Goal: Task Accomplishment & Management: Use online tool/utility

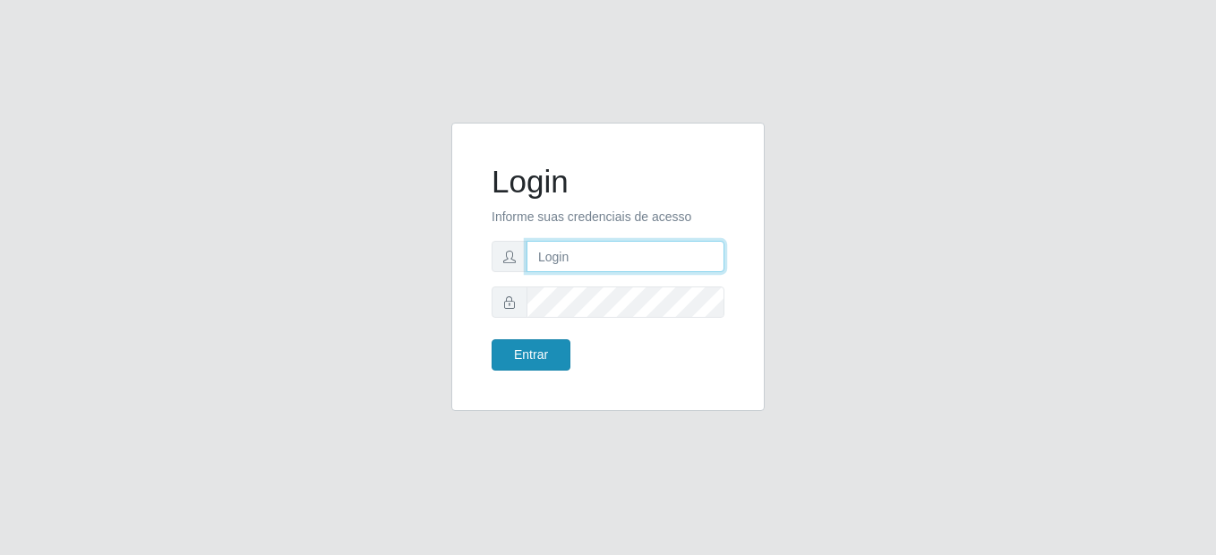
type input "mariabemais@B8"
click at [553, 359] on button "Entrar" at bounding box center [530, 354] width 79 height 31
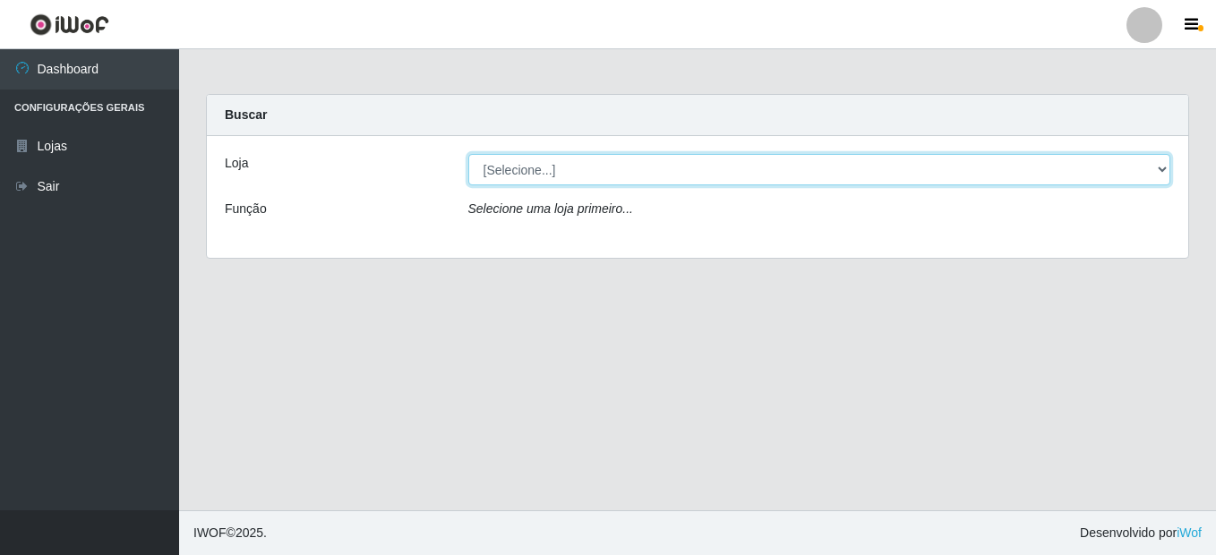
click at [544, 175] on select "[Selecione...] Bemais Supermercados - B8 [PERSON_NAME]" at bounding box center [819, 169] width 703 height 31
select select "413"
click at [468, 154] on select "[Selecione...] Bemais Supermercados - B8 [PERSON_NAME]" at bounding box center [819, 169] width 703 height 31
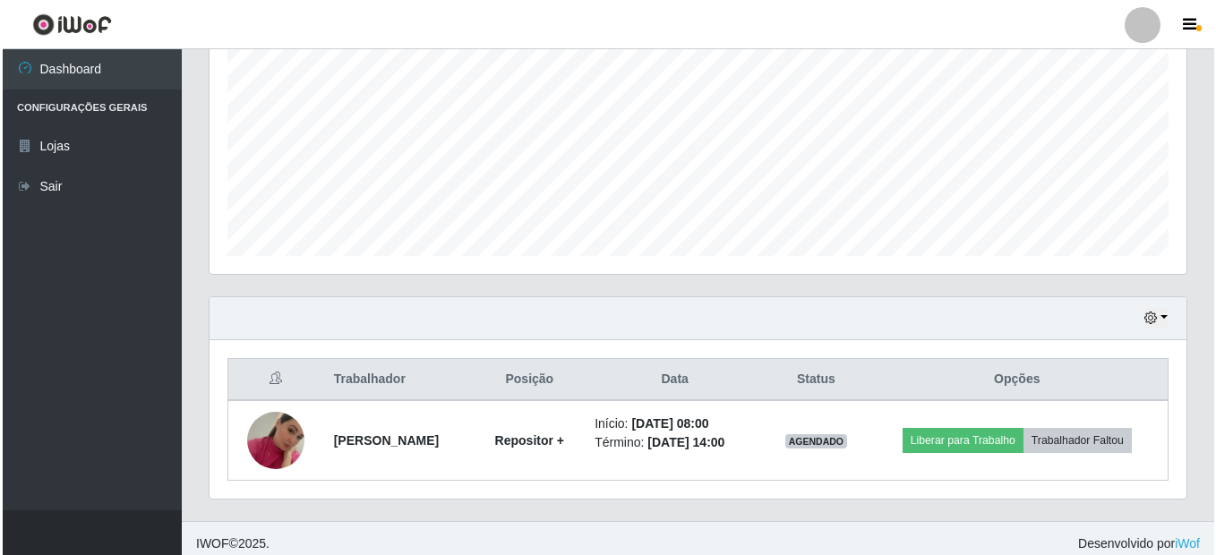
scroll to position [395, 0]
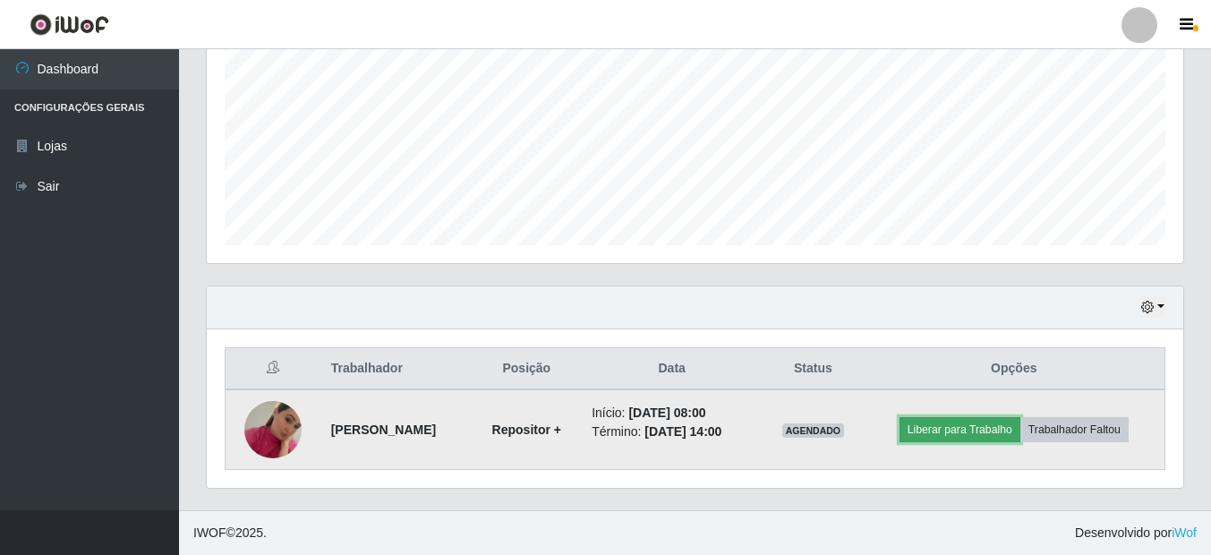
click at [951, 431] on button "Liberar para Trabalho" at bounding box center [960, 429] width 121 height 25
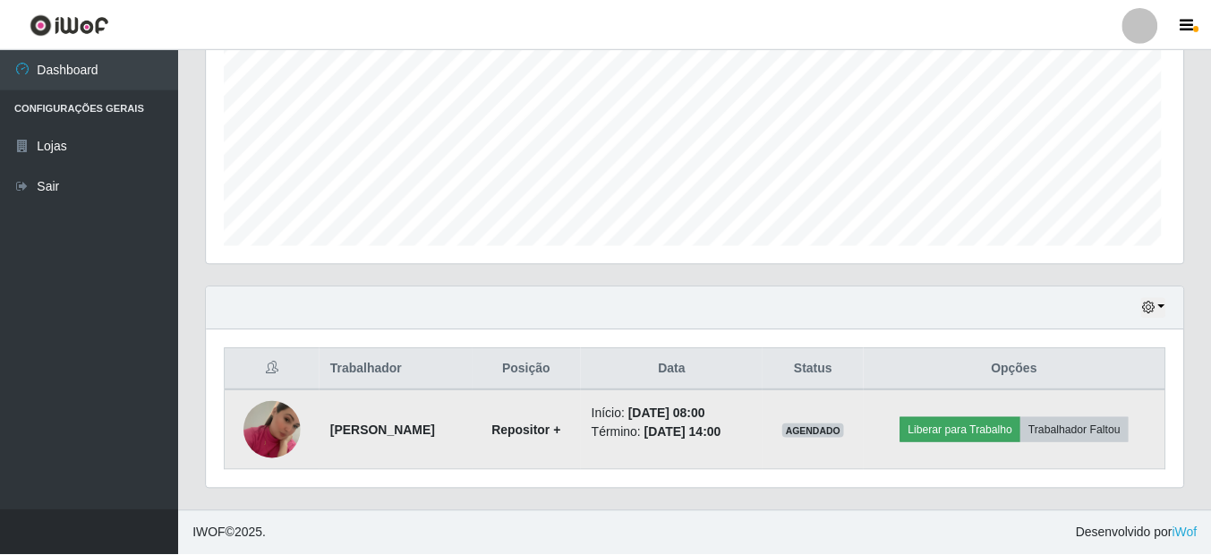
scroll to position [371, 968]
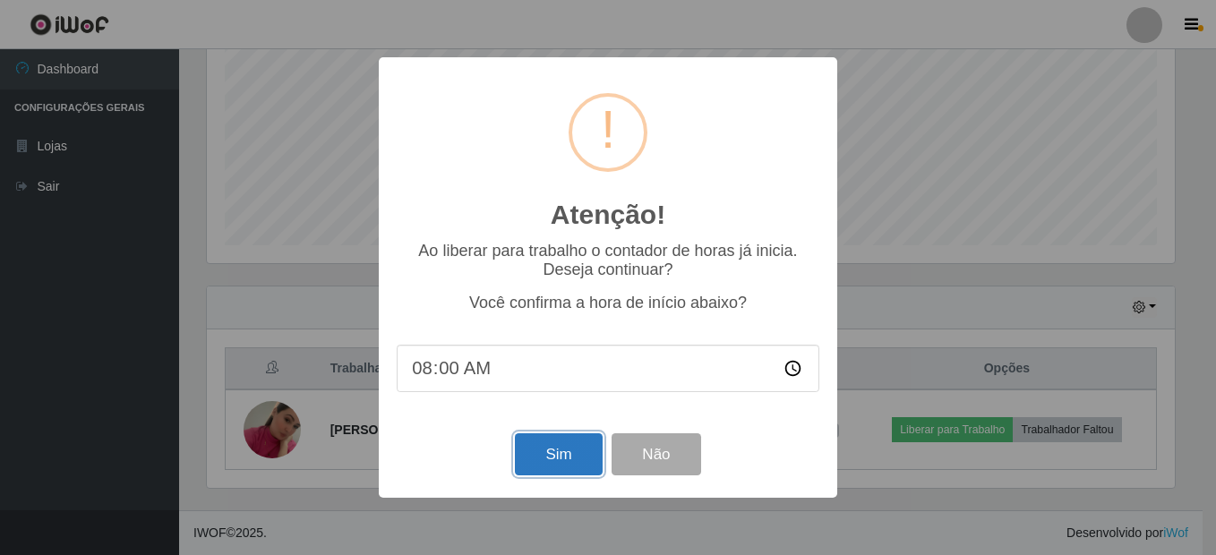
click at [543, 456] on button "Sim" at bounding box center [558, 454] width 87 height 42
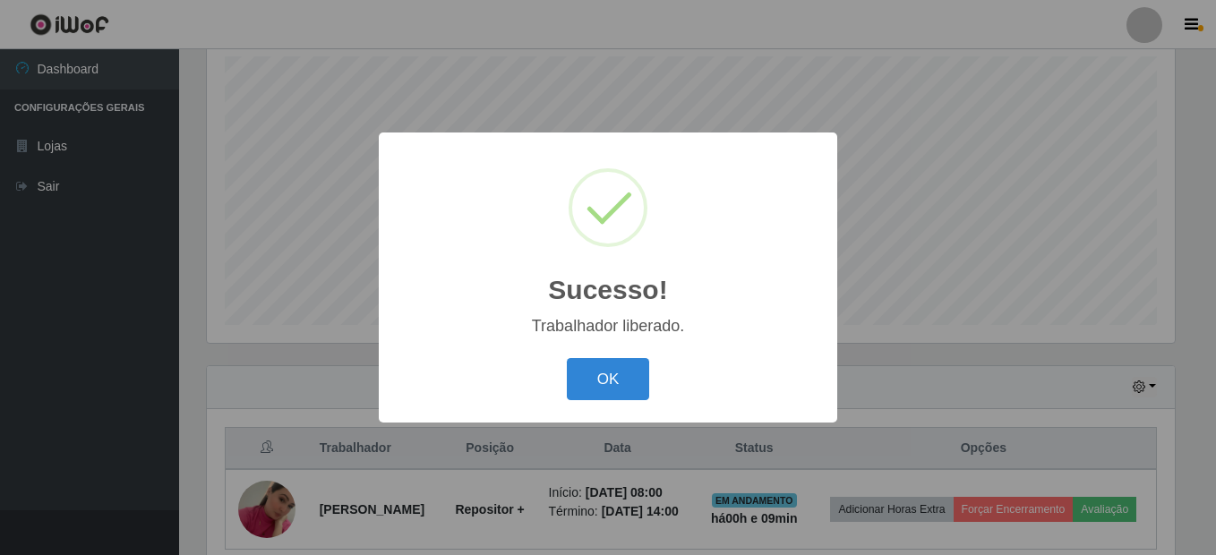
click at [567, 358] on button "OK" at bounding box center [608, 379] width 83 height 42
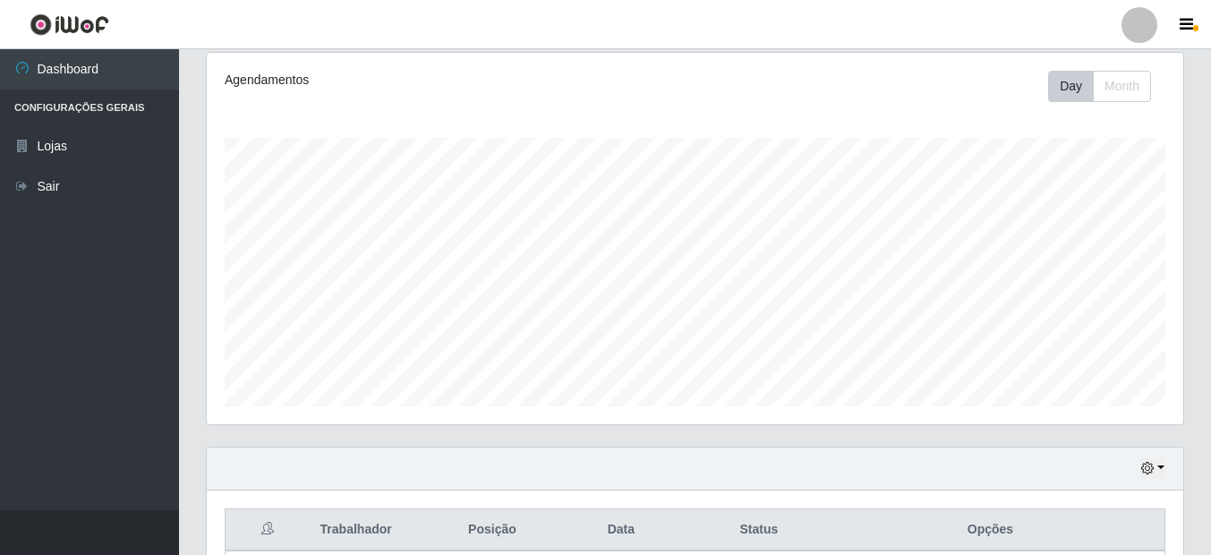
scroll to position [229, 0]
